Goal: Task Accomplishment & Management: Manage account settings

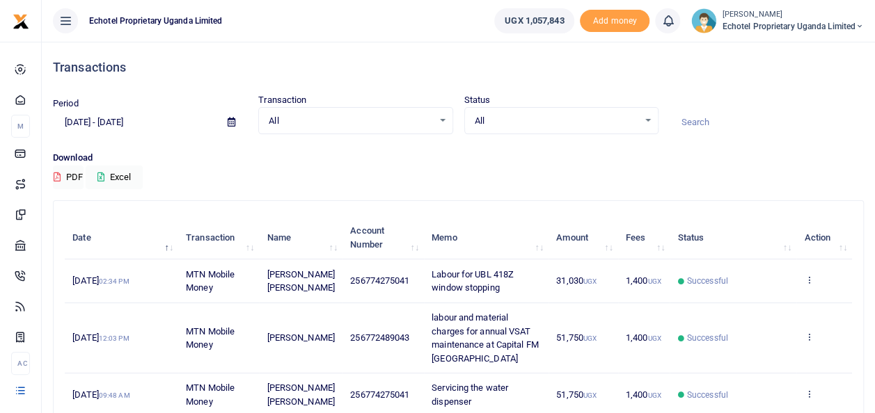
click at [455, 285] on span "Labour for UBL 418Z window stopping" at bounding box center [472, 281] width 82 height 24
click at [810, 276] on icon at bounding box center [808, 280] width 9 height 10
click at [746, 302] on link "View details" at bounding box center [758, 303] width 110 height 19
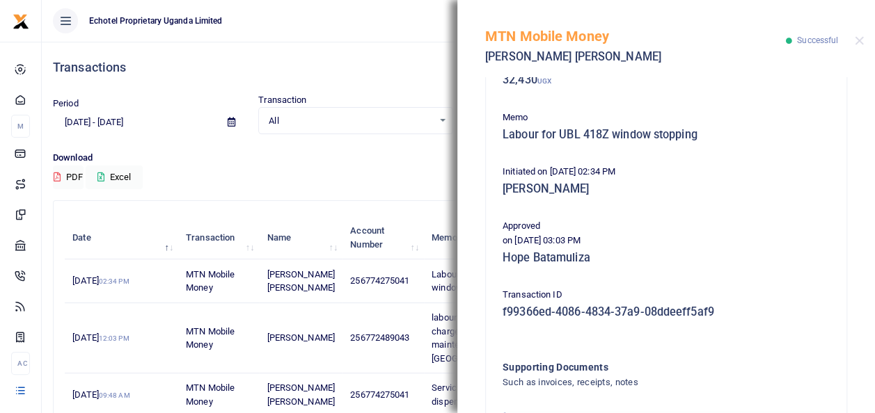
scroll to position [348, 0]
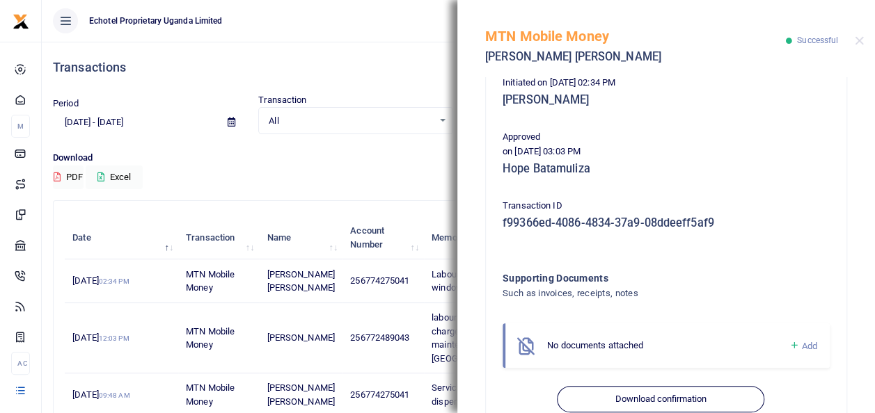
click at [801, 346] on span "Add" at bounding box center [808, 346] width 15 height 10
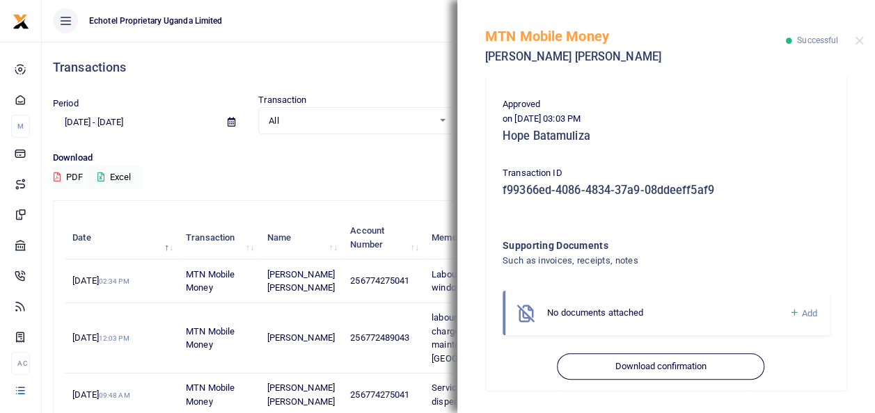
click at [801, 312] on span "Add" at bounding box center [808, 313] width 15 height 10
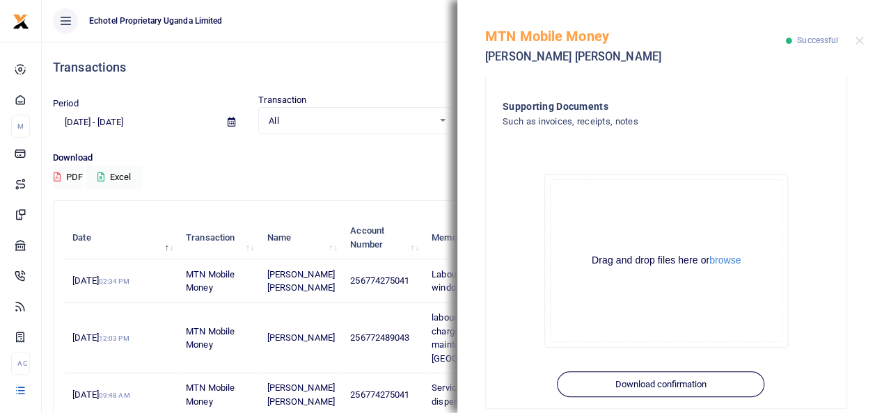
scroll to position [537, 0]
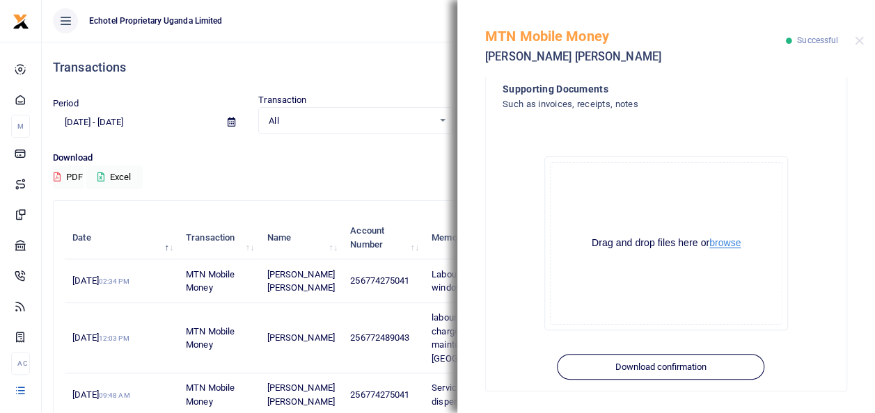
click at [733, 244] on button "browse" at bounding box center [724, 243] width 31 height 10
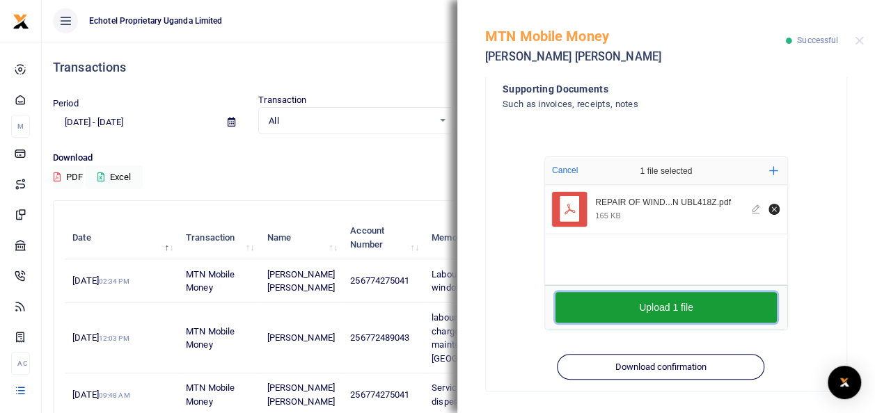
click at [710, 310] on button "Upload 1 file" at bounding box center [665, 307] width 221 height 31
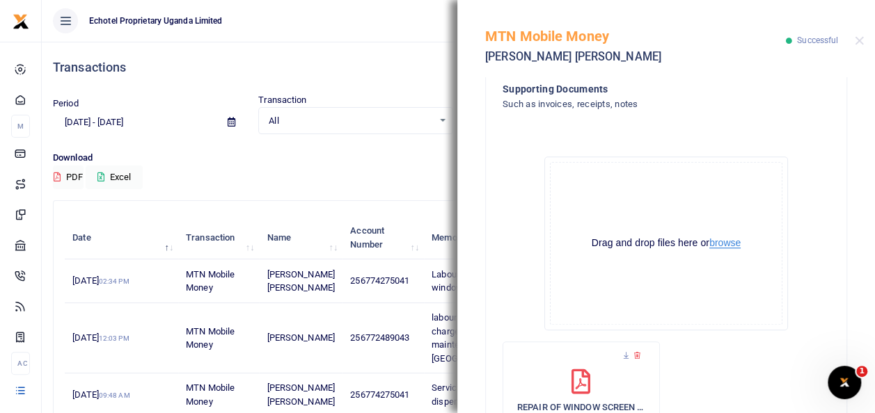
scroll to position [0, 0]
click at [856, 40] on button "Close" at bounding box center [858, 40] width 9 height 9
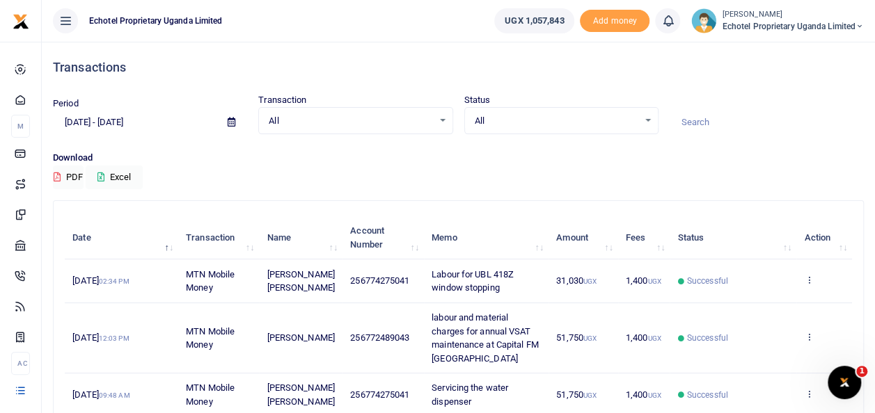
scroll to position [139, 0]
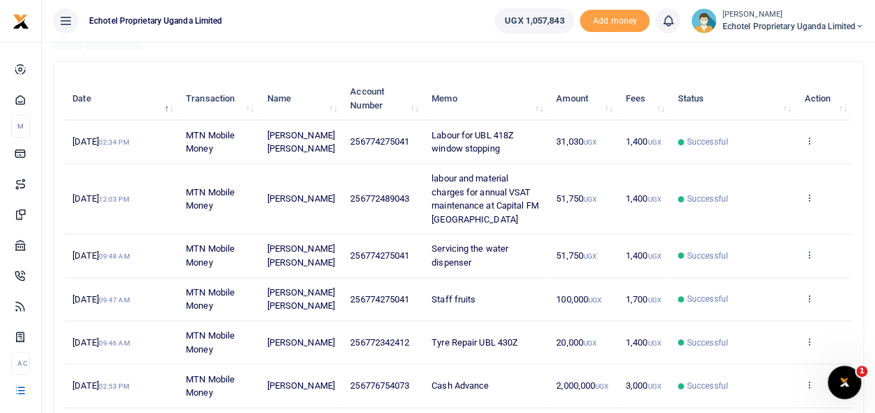
click at [808, 251] on icon at bounding box center [808, 255] width 9 height 10
click at [765, 271] on link "View details" at bounding box center [758, 277] width 110 height 19
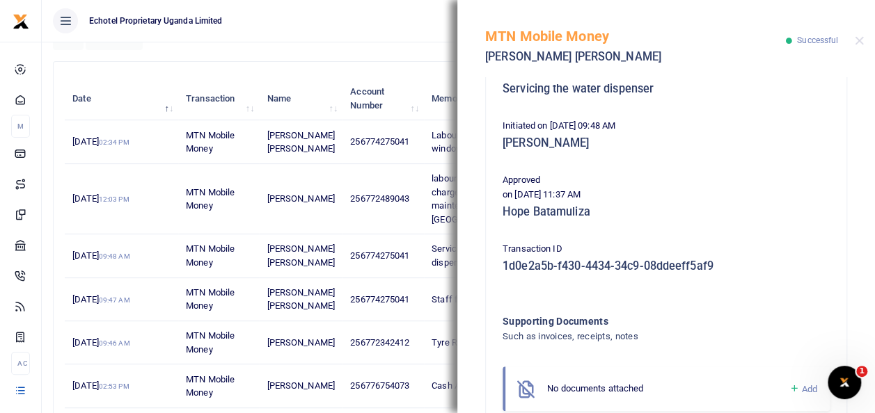
scroll to position [348, 0]
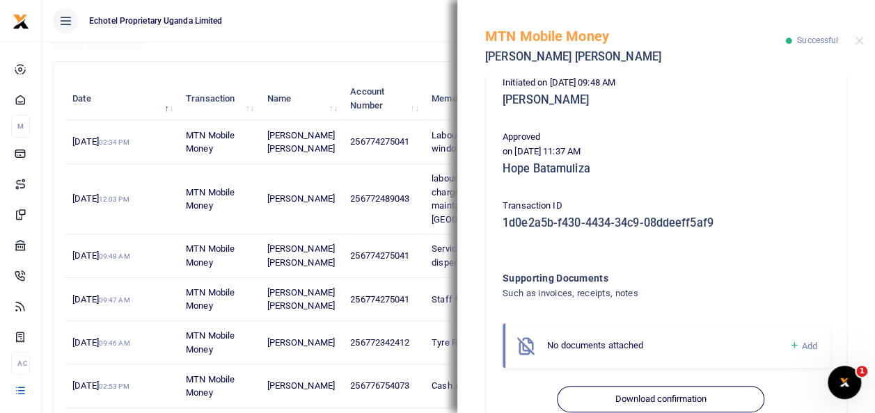
click at [801, 346] on span "Add" at bounding box center [808, 346] width 15 height 10
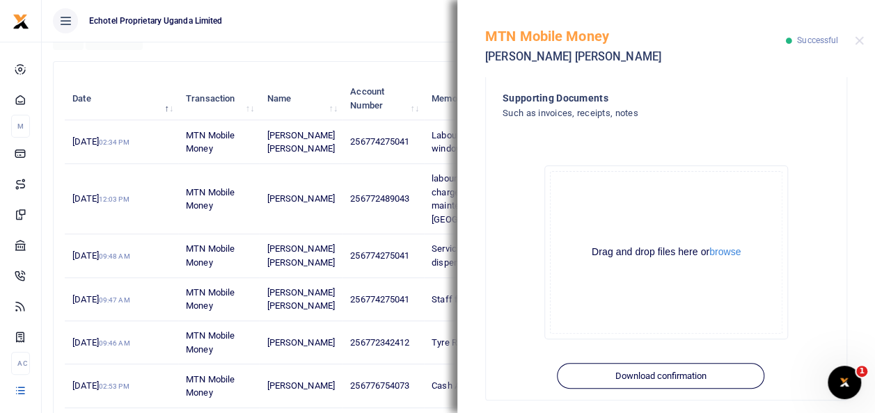
scroll to position [537, 0]
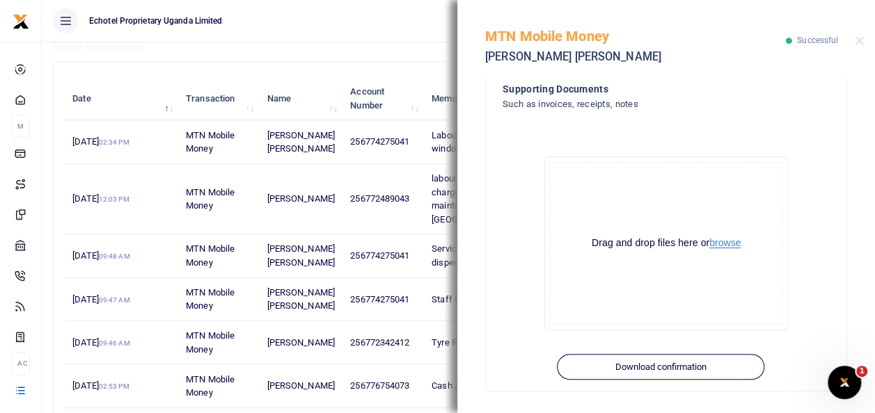
click at [713, 242] on button "browse" at bounding box center [724, 243] width 31 height 10
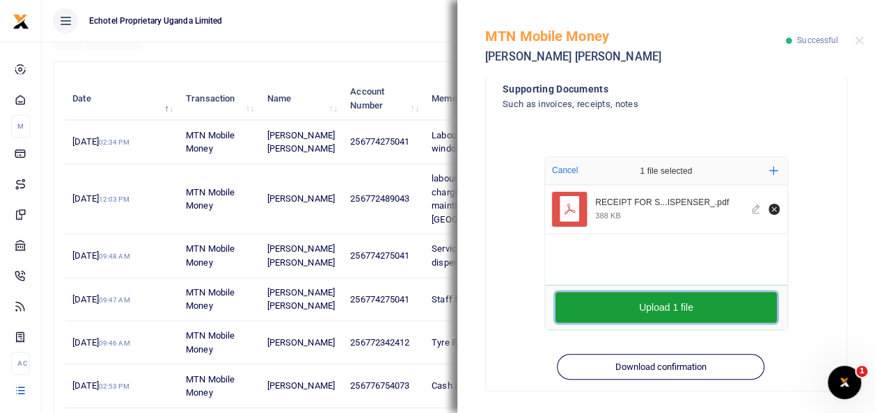
click at [669, 305] on button "Upload 1 file" at bounding box center [665, 307] width 221 height 31
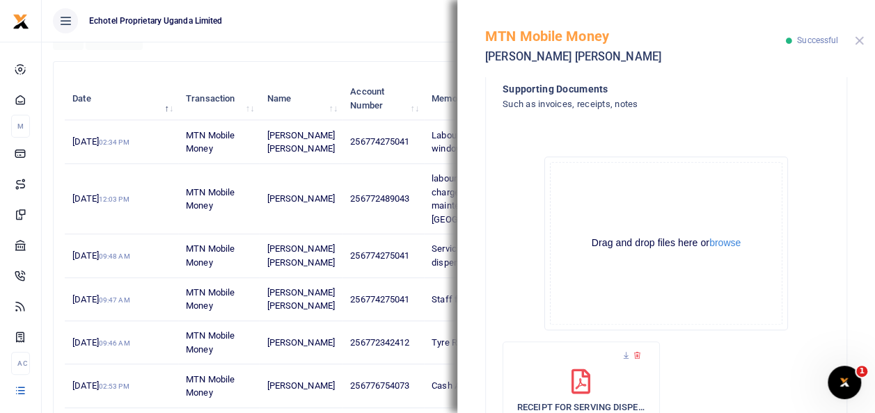
click at [860, 44] on button "Close" at bounding box center [858, 40] width 9 height 9
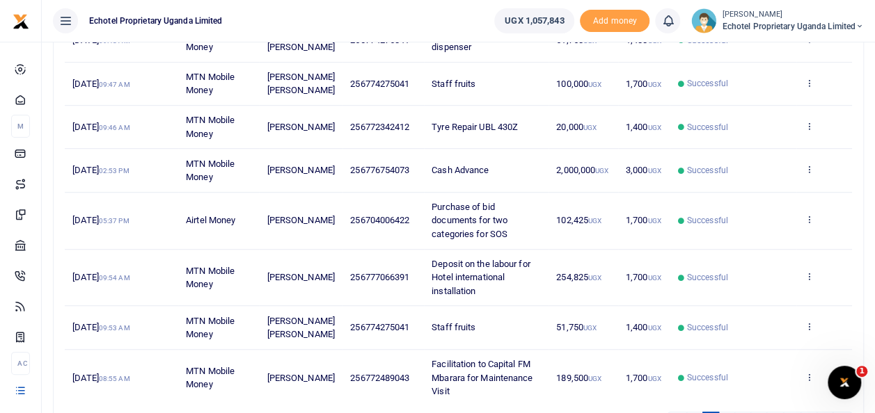
scroll to position [440, 0]
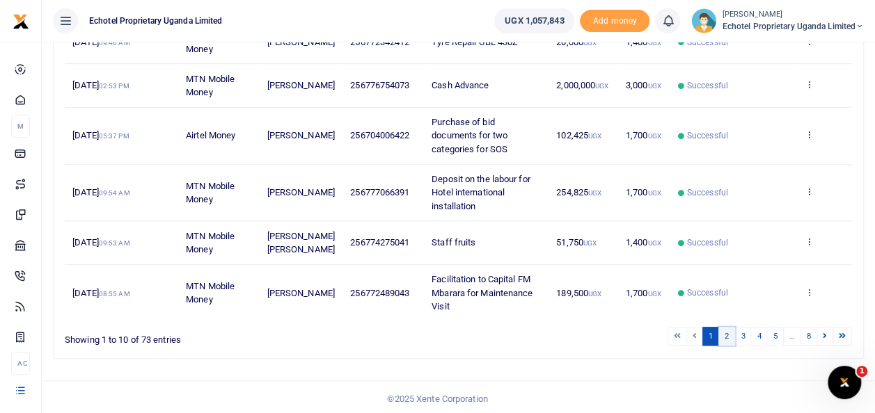
click at [729, 331] on link "2" at bounding box center [726, 336] width 17 height 19
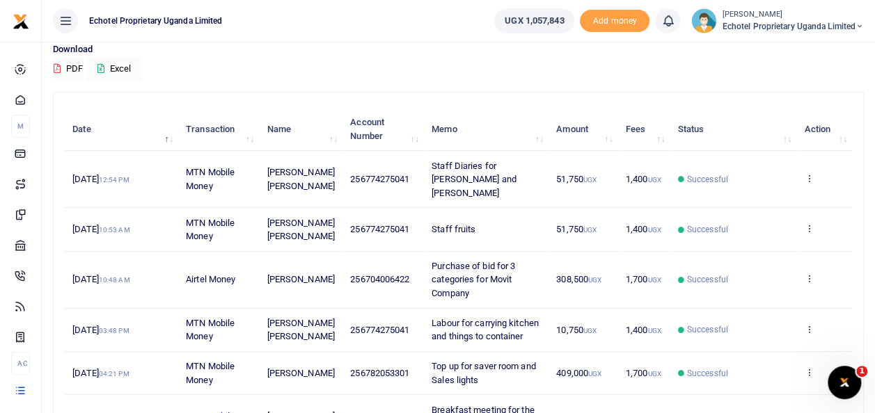
scroll to position [78, 0]
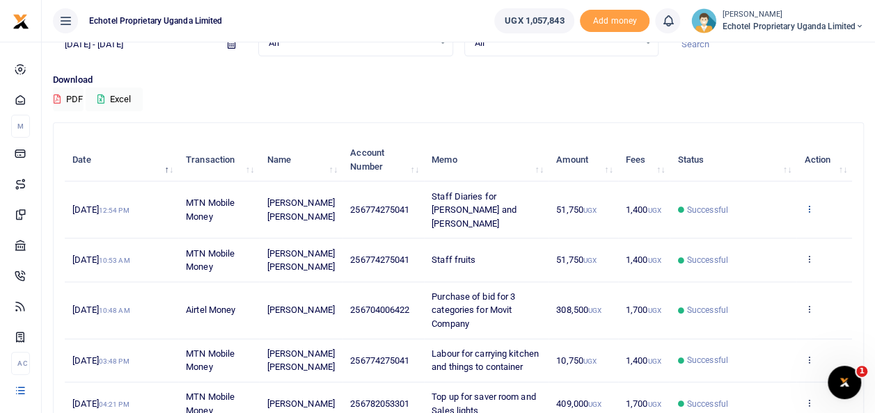
click at [806, 204] on icon at bounding box center [808, 209] width 9 height 10
click at [750, 223] on link "View details" at bounding box center [758, 225] width 110 height 19
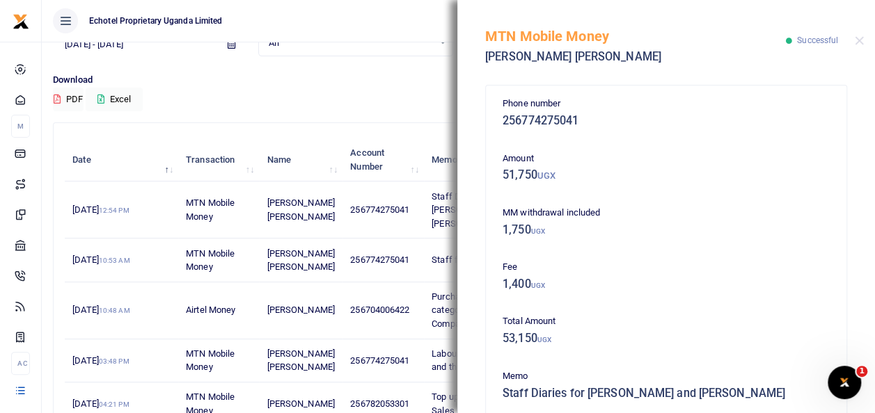
scroll to position [348, 0]
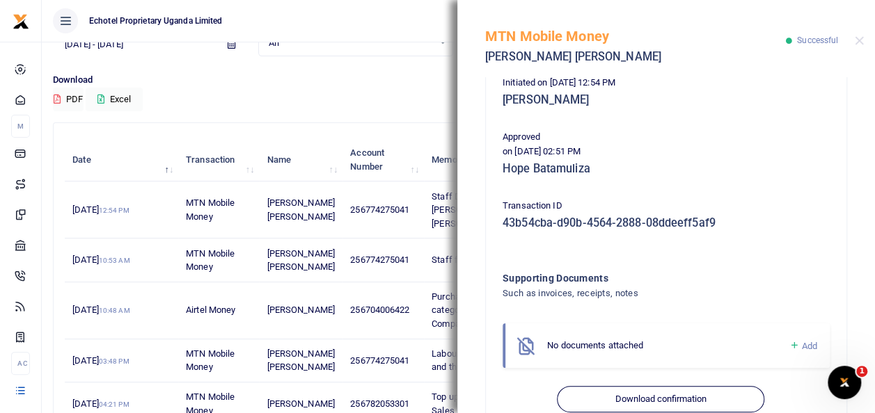
click at [801, 347] on span "Add" at bounding box center [808, 346] width 15 height 10
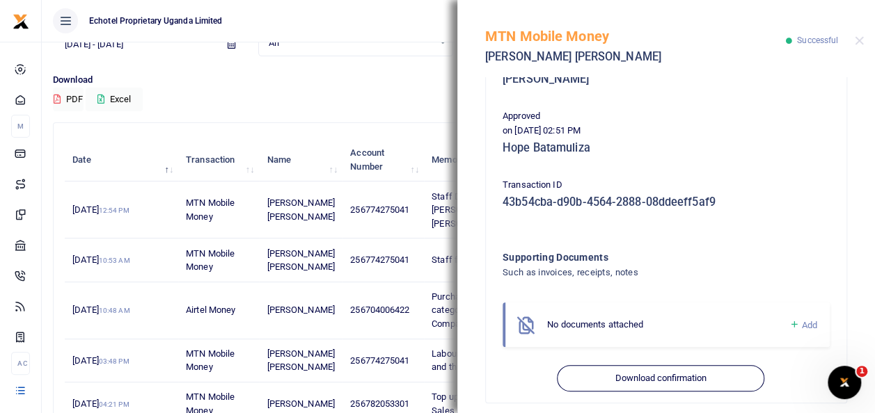
scroll to position [381, 0]
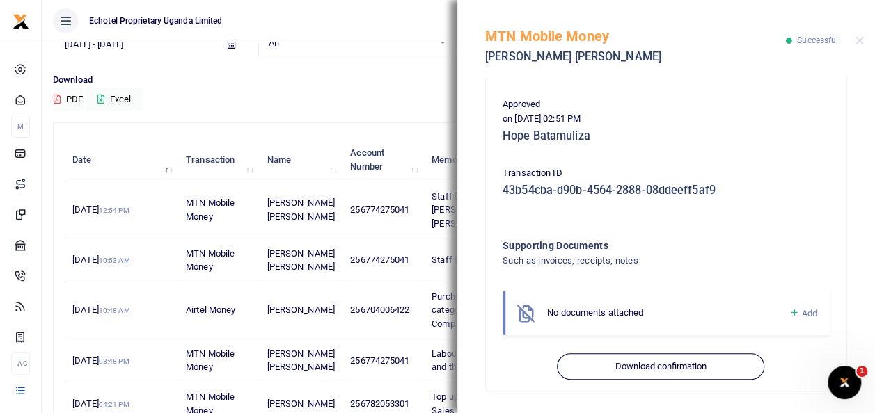
click at [801, 313] on span "Add" at bounding box center [808, 313] width 15 height 10
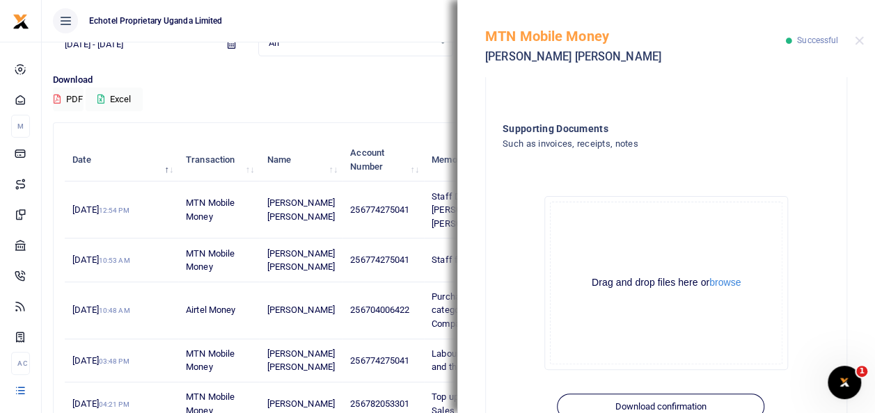
scroll to position [537, 0]
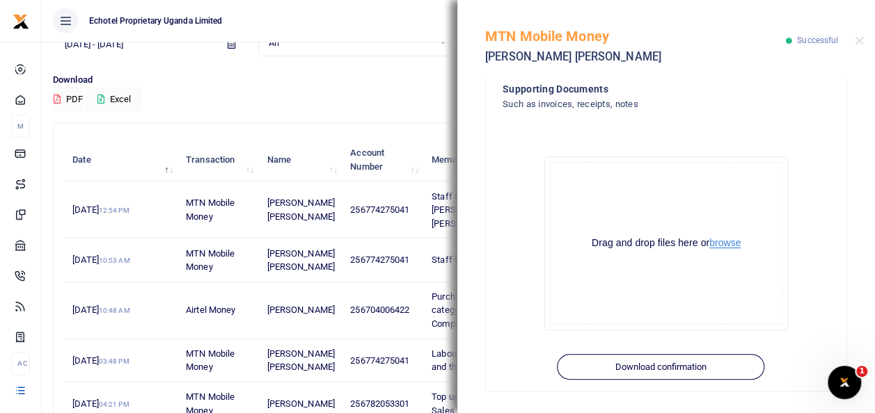
click at [731, 241] on button "browse" at bounding box center [724, 243] width 31 height 10
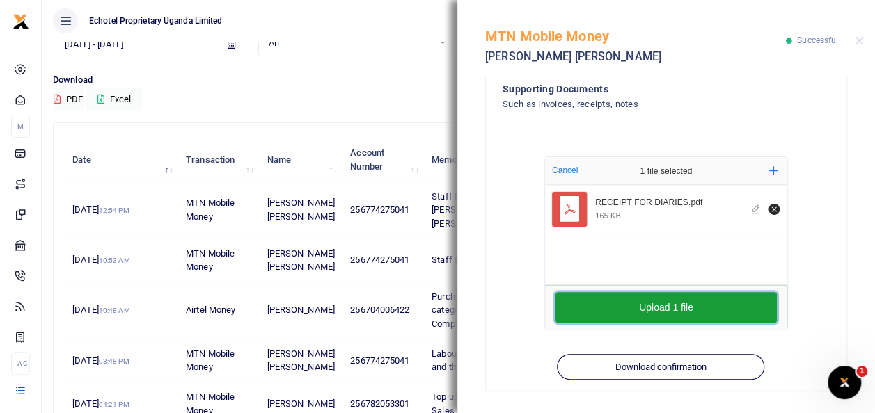
click at [643, 301] on button "Upload 1 file" at bounding box center [665, 307] width 221 height 31
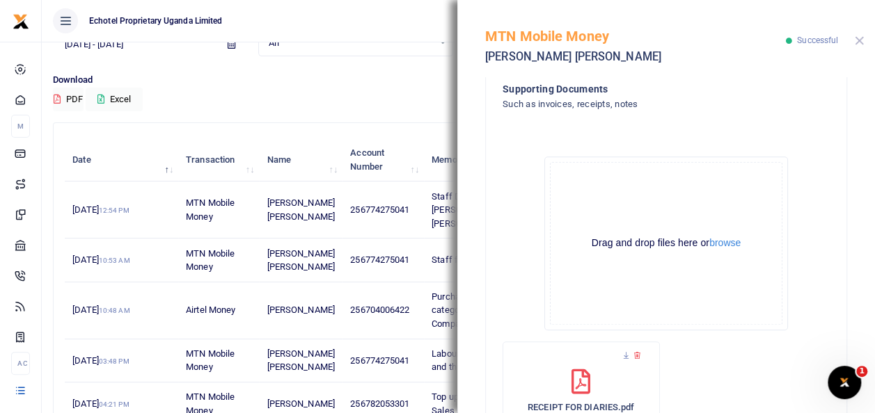
click at [857, 42] on button "Close" at bounding box center [858, 40] width 9 height 9
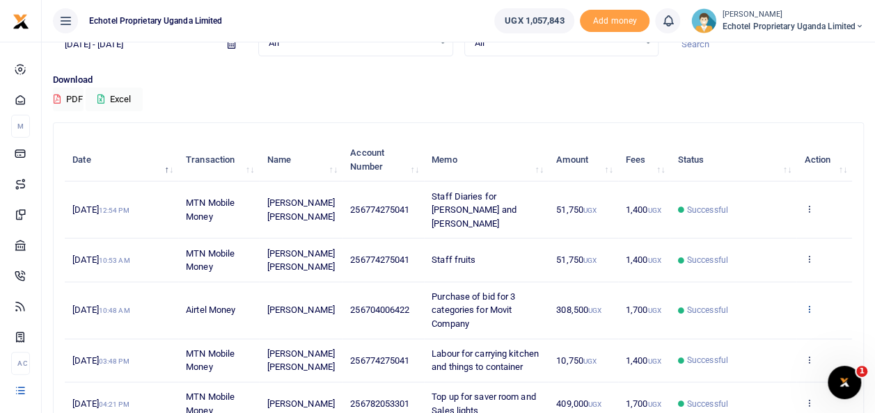
click at [809, 304] on icon at bounding box center [808, 309] width 9 height 10
click at [753, 316] on link "View details" at bounding box center [758, 318] width 110 height 19
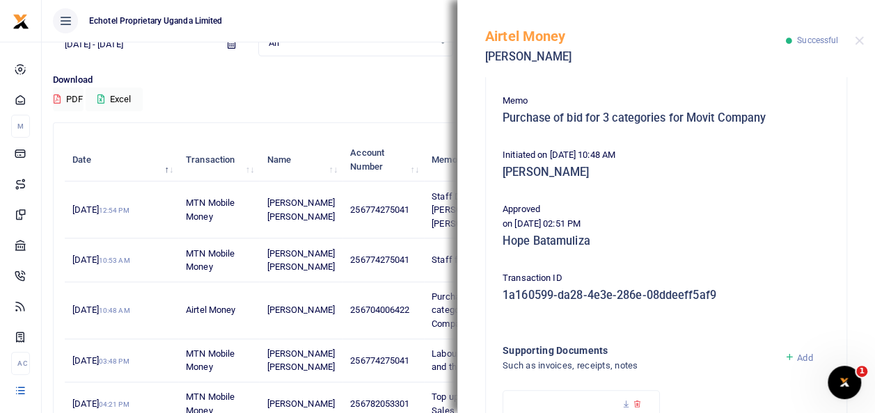
scroll to position [417, 0]
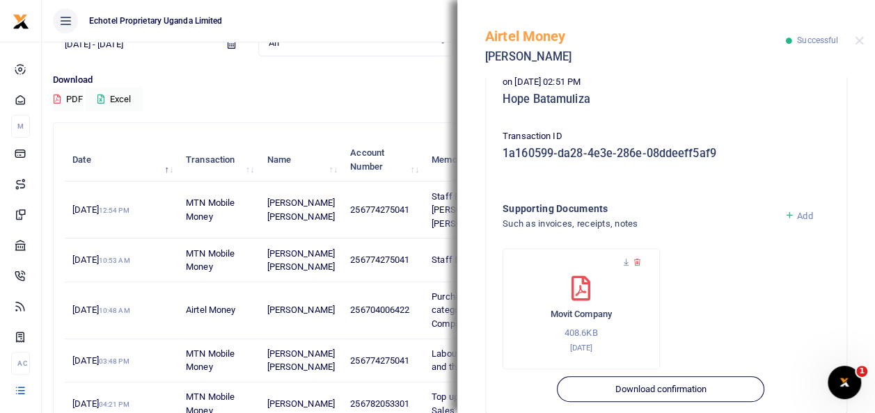
click at [784, 212] on icon at bounding box center [789, 215] width 10 height 13
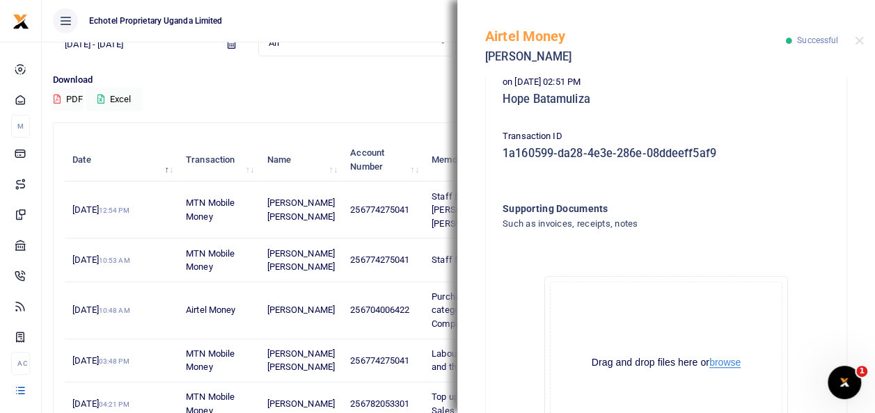
click at [722, 362] on button "browse" at bounding box center [724, 363] width 31 height 10
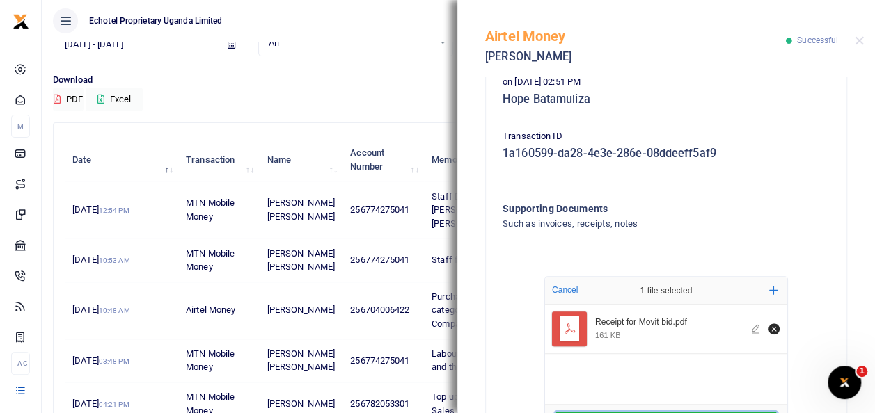
scroll to position [626, 0]
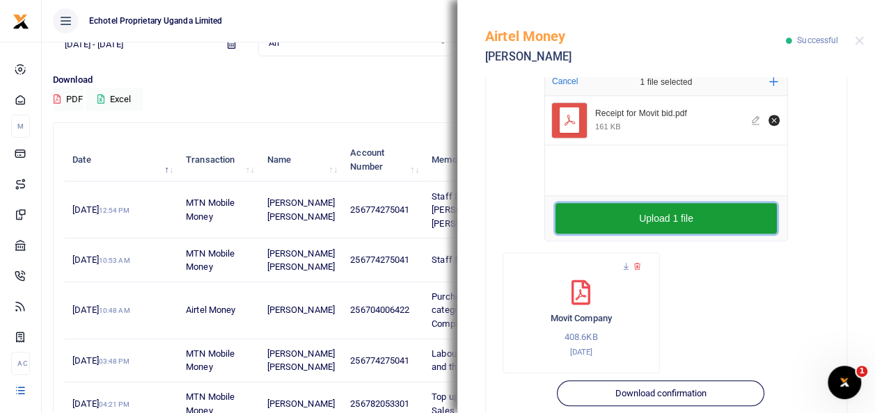
click at [719, 230] on button "Upload 1 file" at bounding box center [665, 218] width 221 height 31
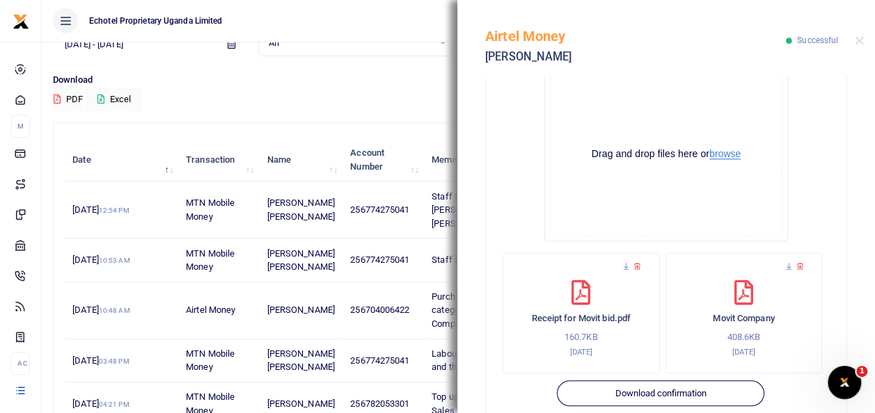
scroll to position [278, 0]
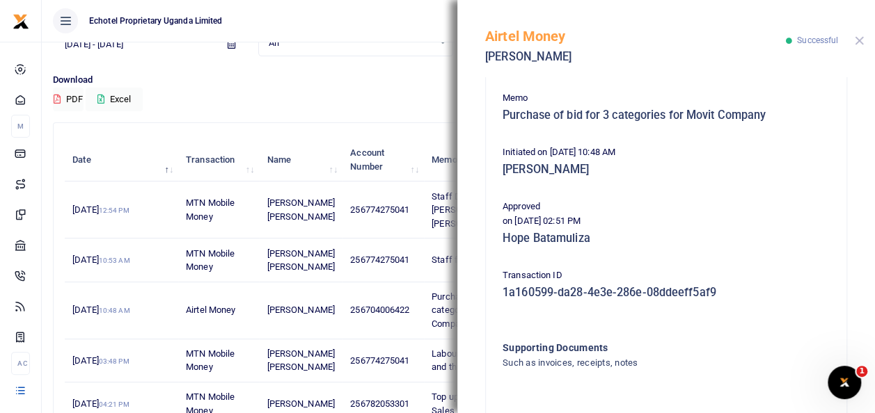
click at [860, 43] on button "Close" at bounding box center [858, 40] width 9 height 9
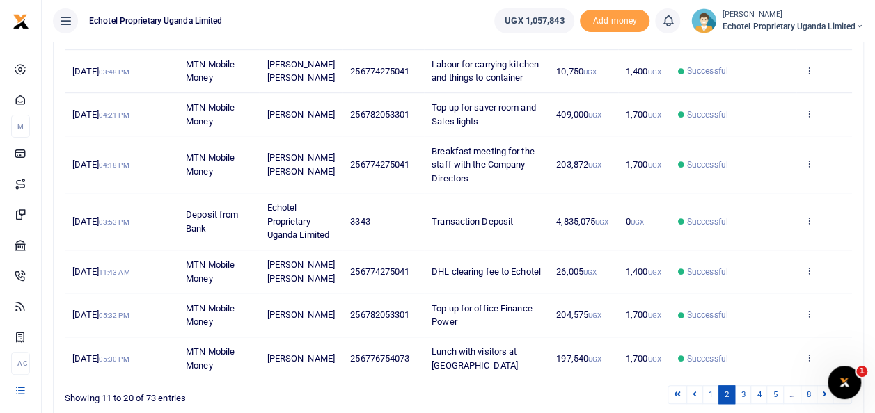
scroll to position [426, 0]
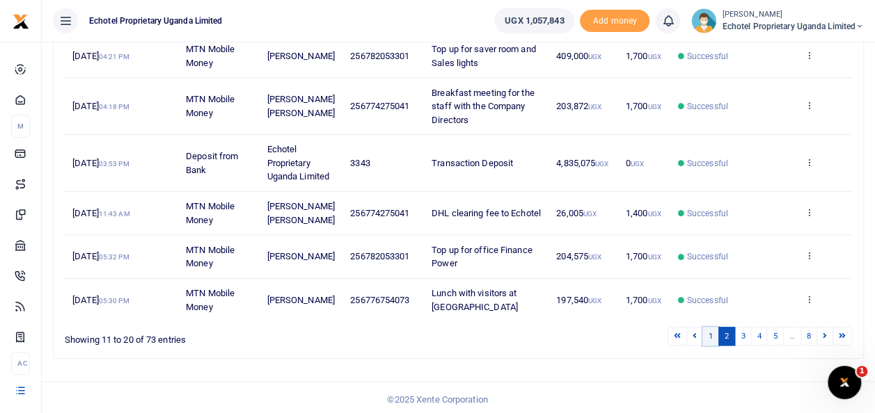
click at [708, 335] on link "1" at bounding box center [710, 336] width 17 height 19
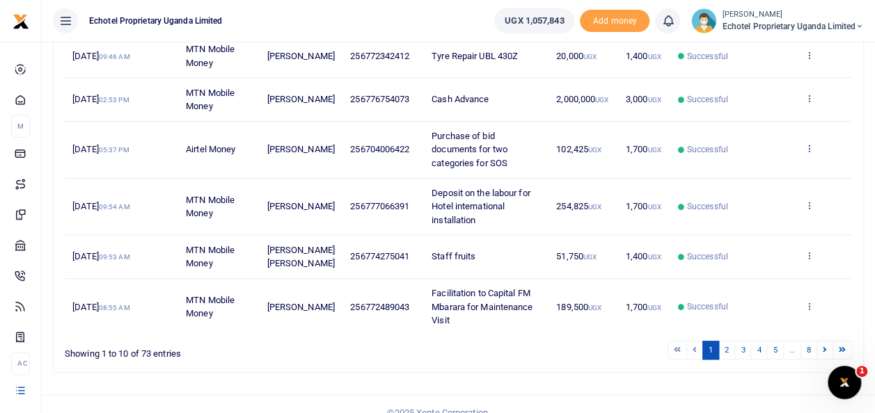
click at [808, 146] on icon at bounding box center [808, 148] width 9 height 10
click at [747, 168] on link "View details" at bounding box center [758, 170] width 110 height 19
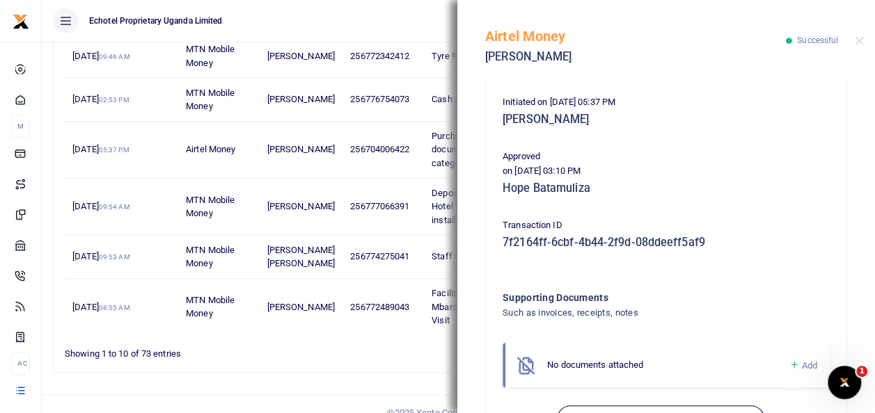
scroll to position [348, 0]
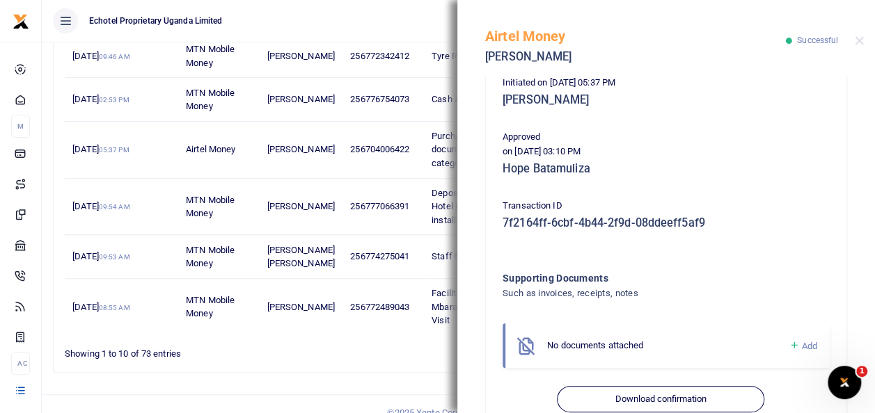
click at [801, 348] on span "Add" at bounding box center [808, 346] width 15 height 10
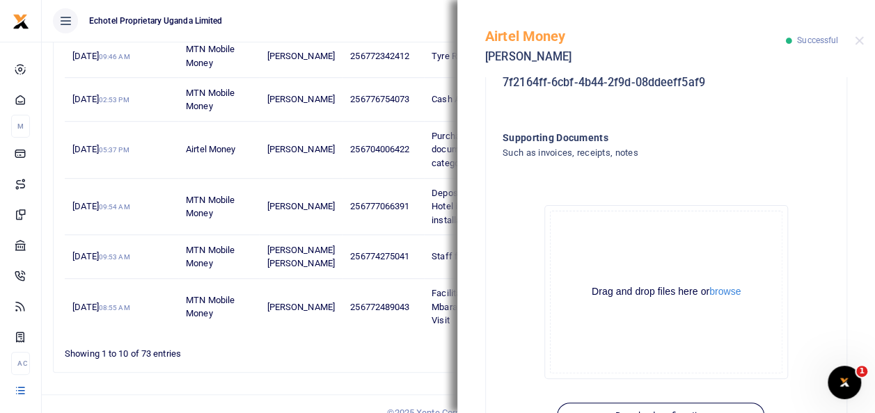
scroll to position [537, 0]
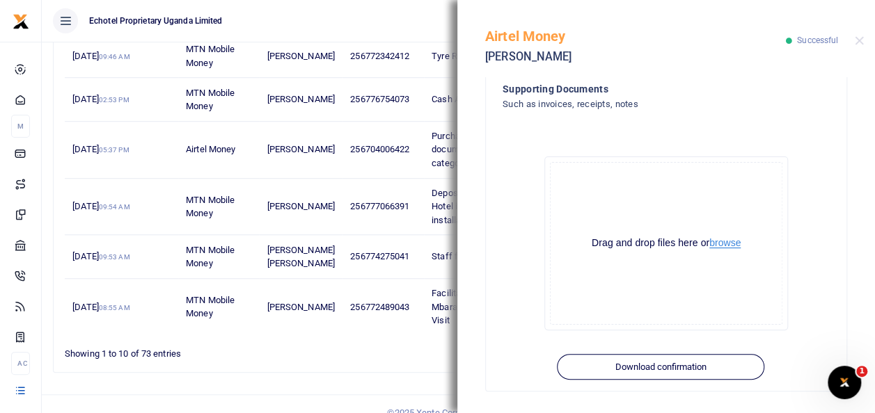
click at [716, 244] on button "browse" at bounding box center [724, 243] width 31 height 10
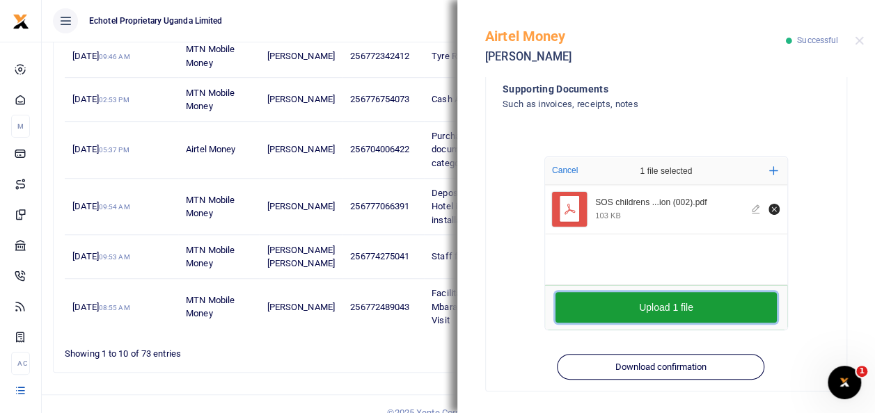
click at [693, 305] on button "Upload 1 file" at bounding box center [665, 307] width 221 height 31
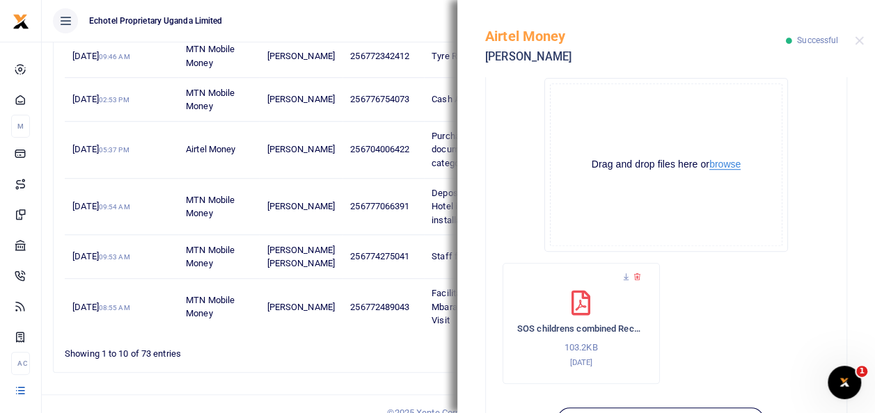
scroll to position [669, 0]
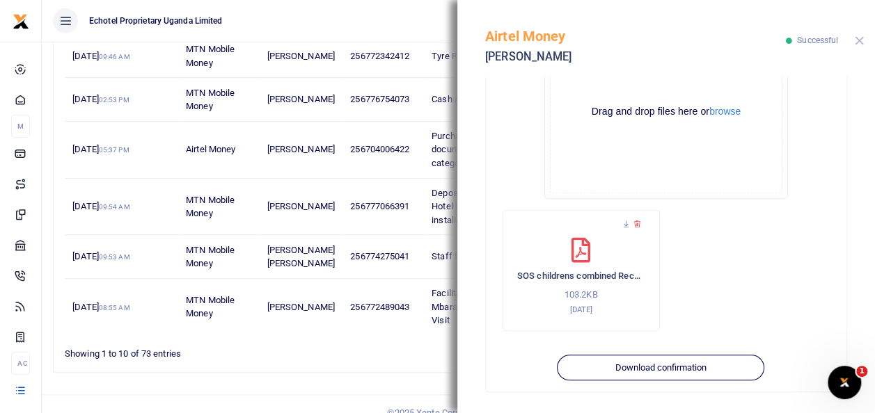
click at [859, 41] on button "Close" at bounding box center [858, 40] width 9 height 9
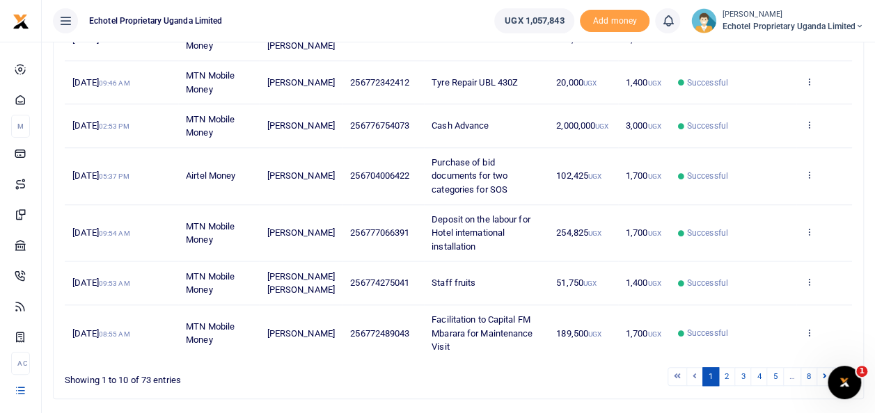
scroll to position [417, 0]
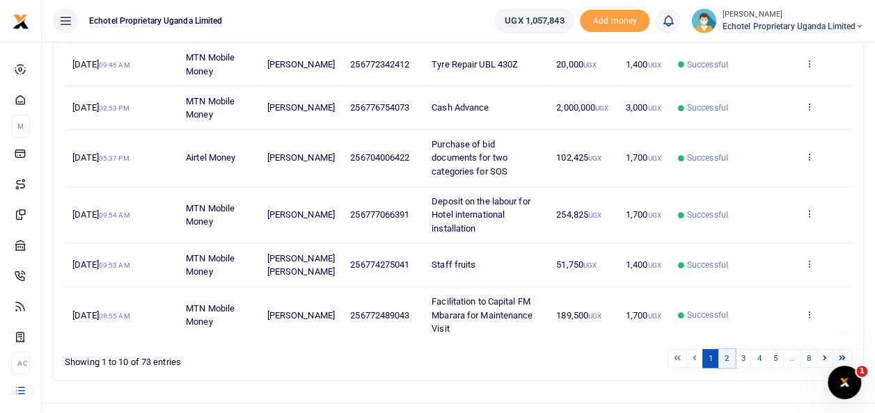
click at [731, 356] on link "2" at bounding box center [726, 358] width 17 height 19
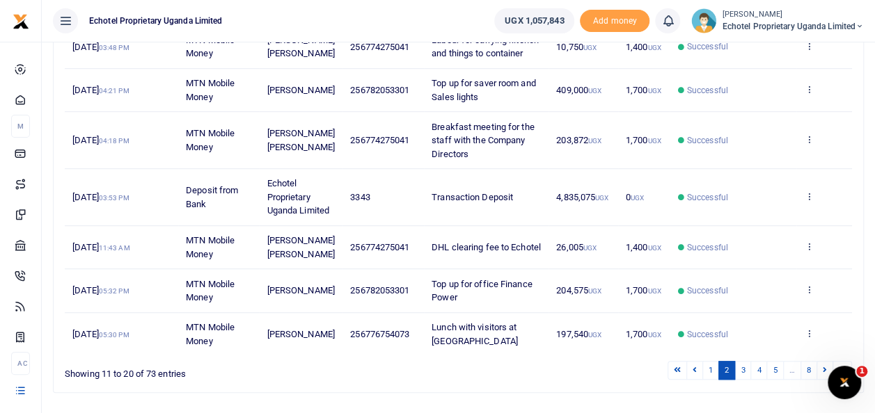
scroll to position [426, 0]
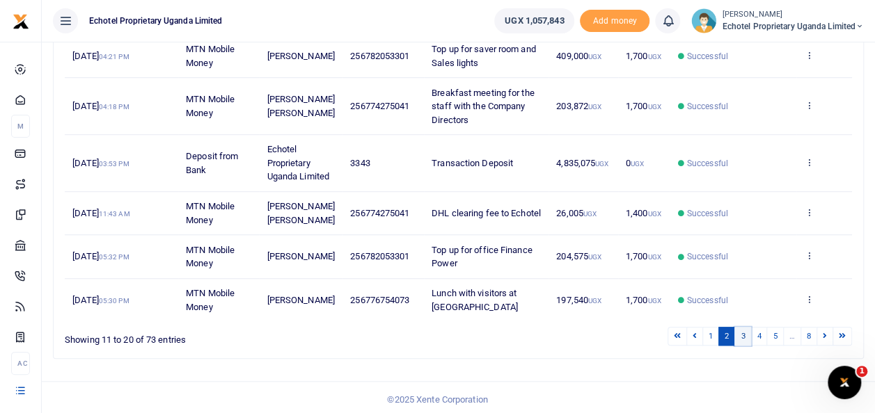
click at [747, 333] on link "3" at bounding box center [742, 336] width 17 height 19
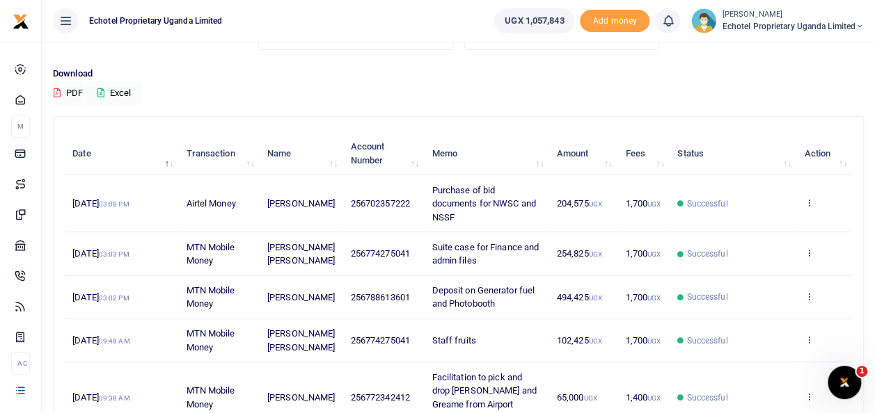
scroll to position [78, 0]
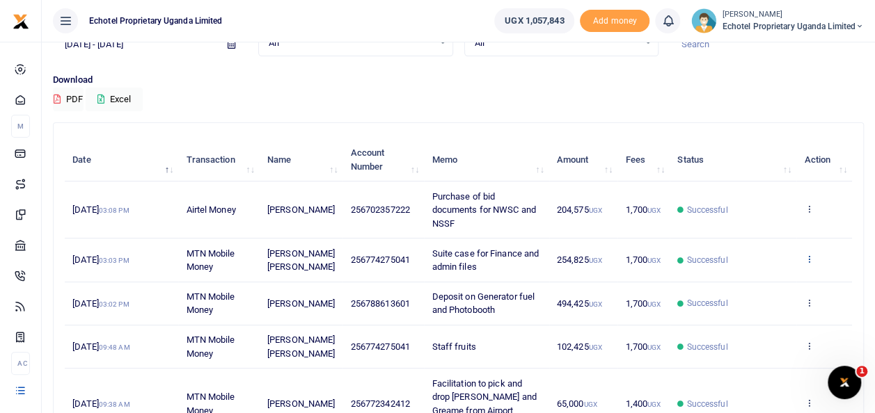
click at [806, 257] on icon at bounding box center [808, 259] width 9 height 10
click at [742, 282] on link "View details" at bounding box center [758, 282] width 110 height 19
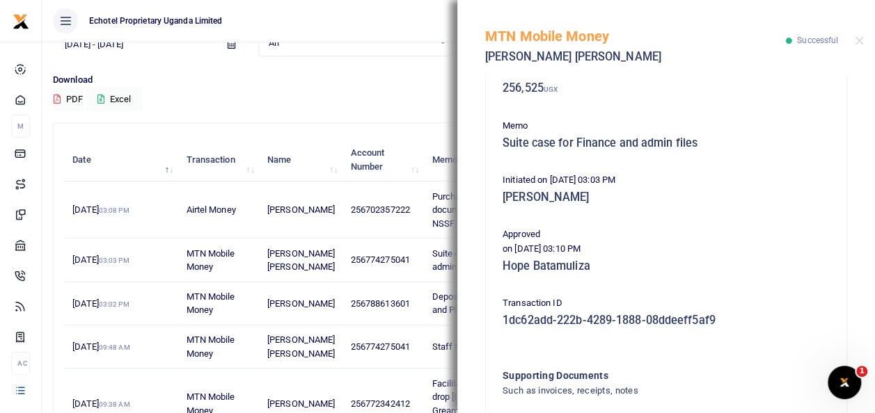
scroll to position [381, 0]
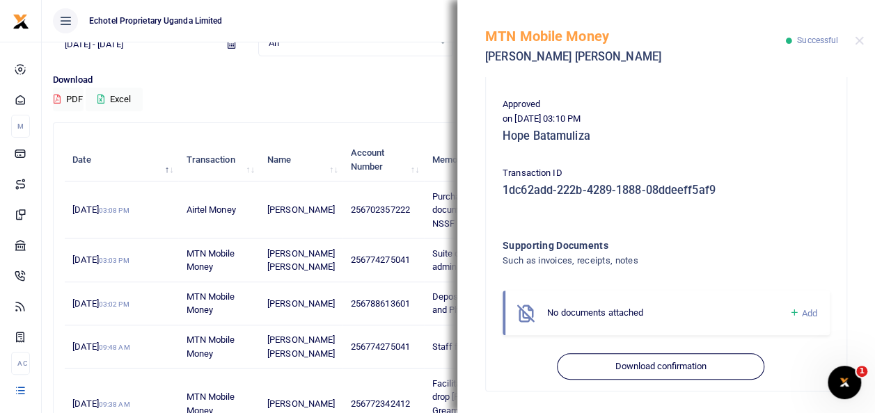
click at [801, 310] on span "Add" at bounding box center [808, 313] width 15 height 10
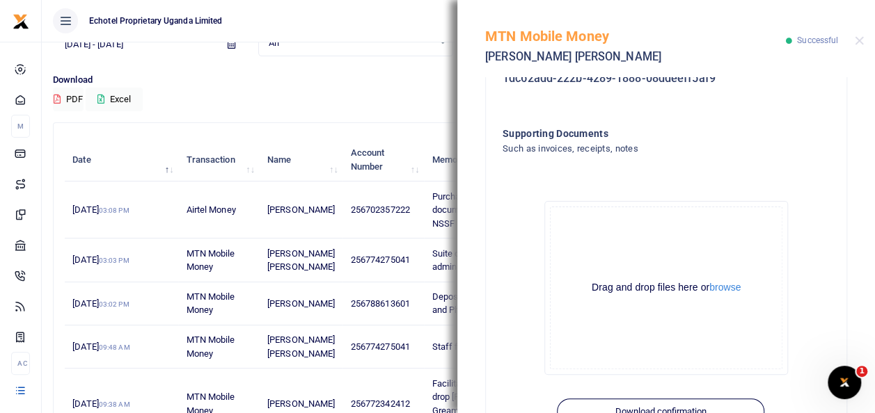
scroll to position [537, 0]
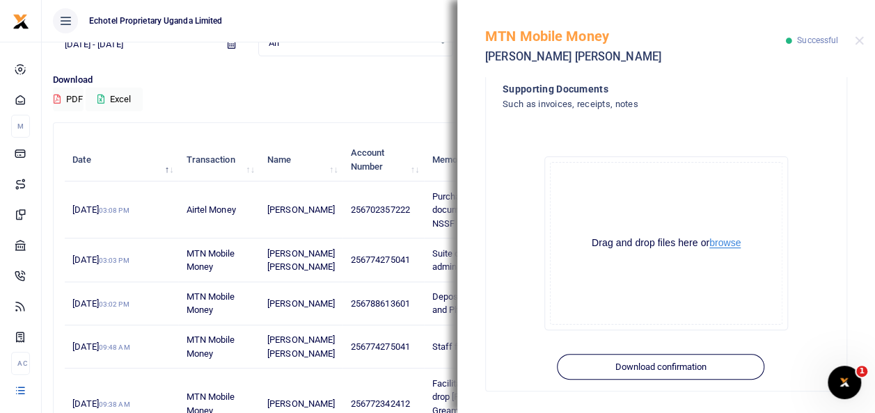
click at [726, 245] on button "browse" at bounding box center [724, 243] width 31 height 10
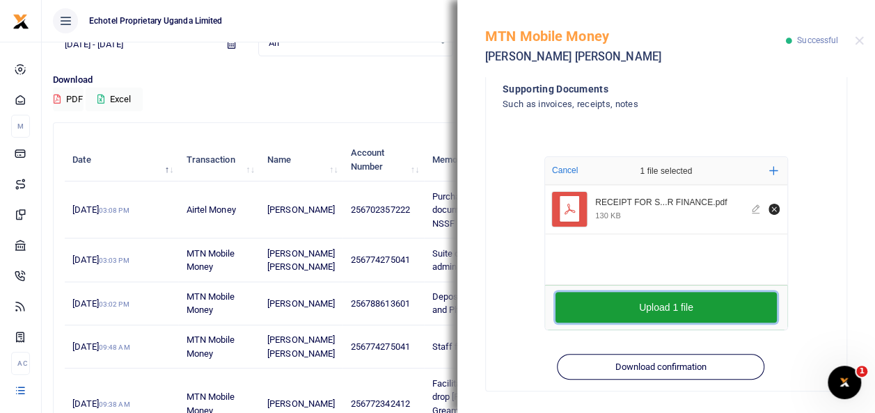
click at [671, 306] on button "Upload 1 file" at bounding box center [665, 307] width 221 height 31
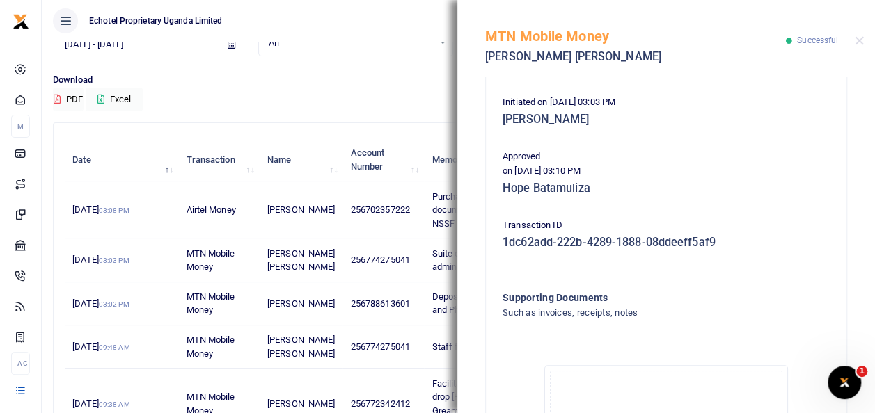
scroll to position [0, 0]
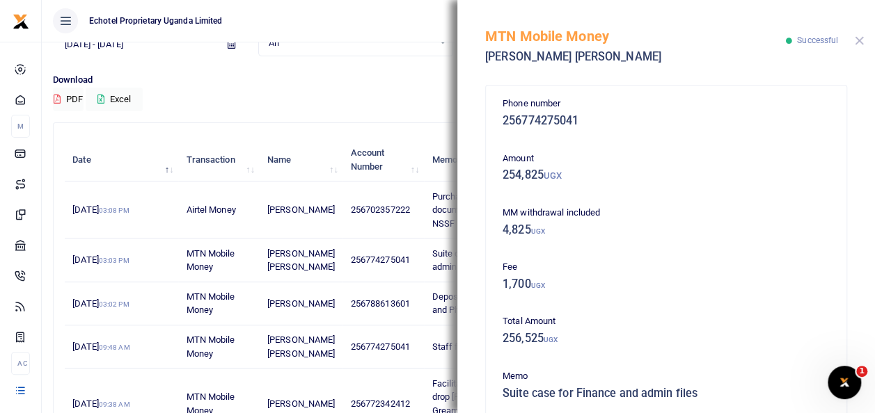
click at [857, 43] on button "Close" at bounding box center [858, 40] width 9 height 9
